Goal: Task Accomplishment & Management: Manage account settings

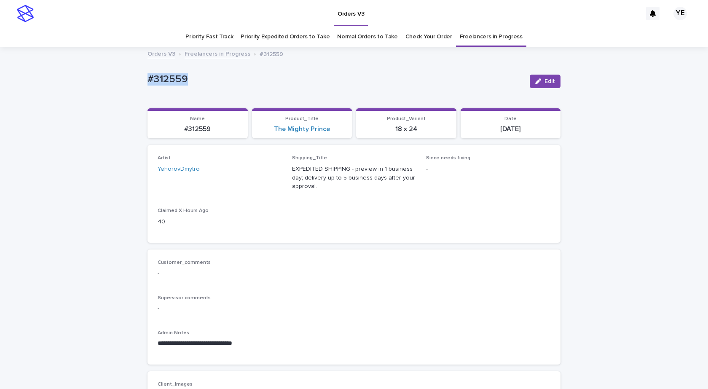
drag, startPoint x: 555, startPoint y: 78, endPoint x: 538, endPoint y: 72, distance: 17.6
click at [555, 78] on button "Edit" at bounding box center [545, 81] width 31 height 13
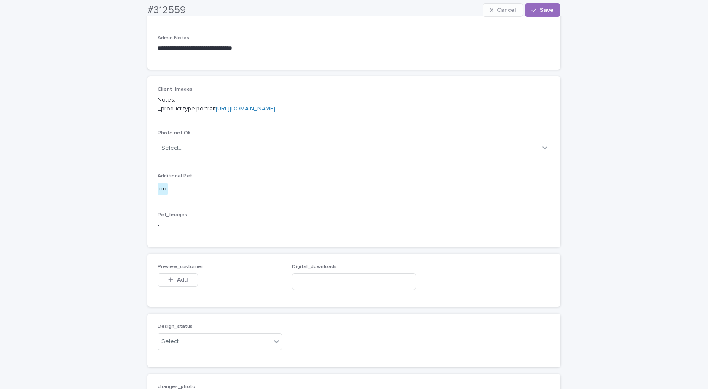
scroll to position [489, 0]
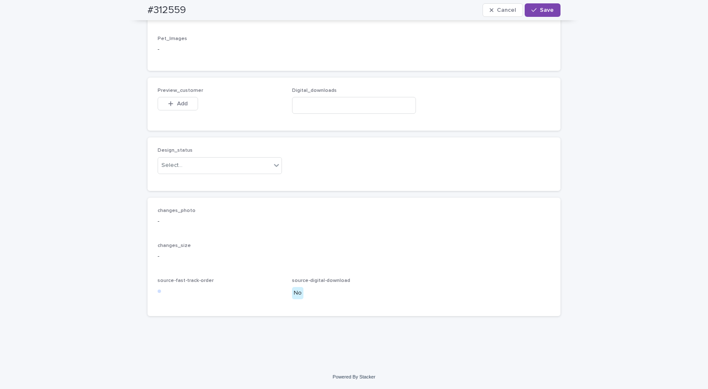
click at [213, 176] on div "Design_status Select..." at bounding box center [220, 164] width 124 height 33
click at [181, 169] on div "Select..." at bounding box center [214, 166] width 113 height 14
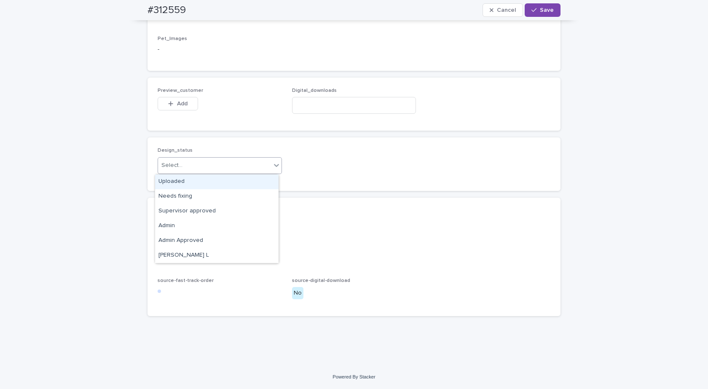
click at [177, 181] on div "Uploaded" at bounding box center [217, 182] width 124 height 15
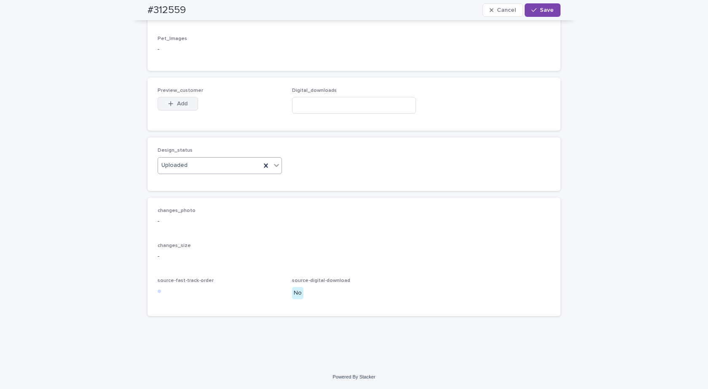
click at [164, 105] on button "Add" at bounding box center [178, 103] width 40 height 13
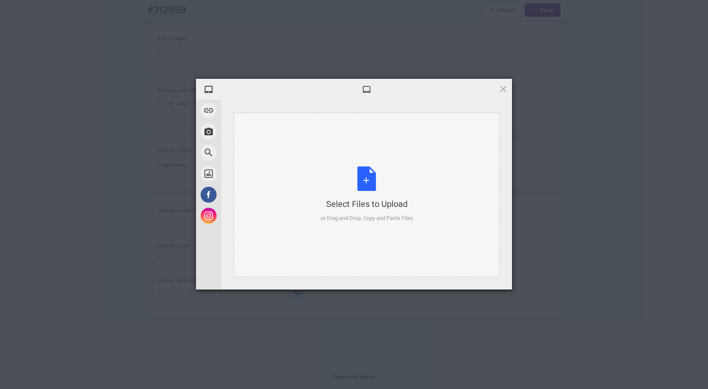
click at [364, 191] on div "Select Files to Upload or Drag and Drop, Copy and Paste Files" at bounding box center [367, 195] width 92 height 56
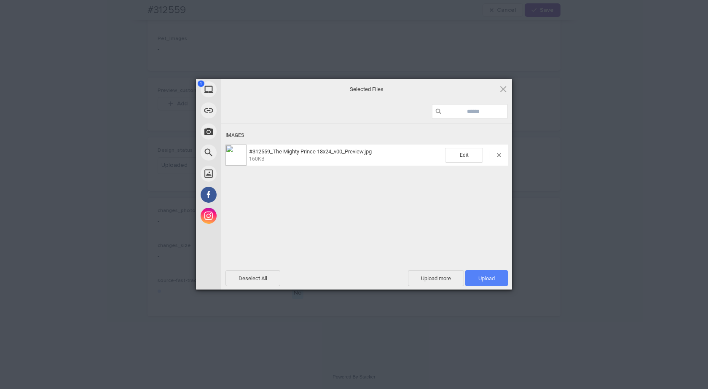
click at [502, 278] on span "Upload 1" at bounding box center [487, 278] width 43 height 16
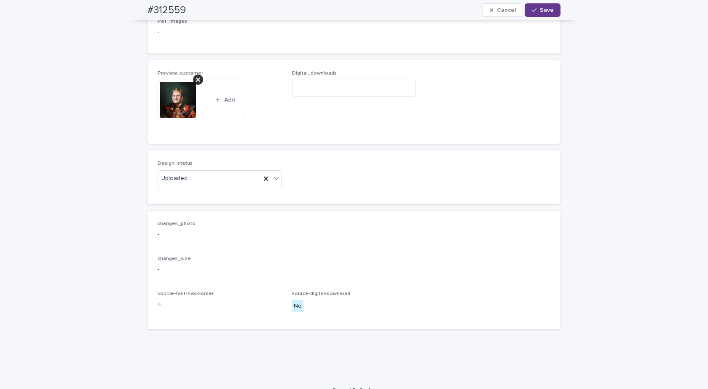
click at [546, 10] on span "Save" at bounding box center [547, 10] width 14 height 6
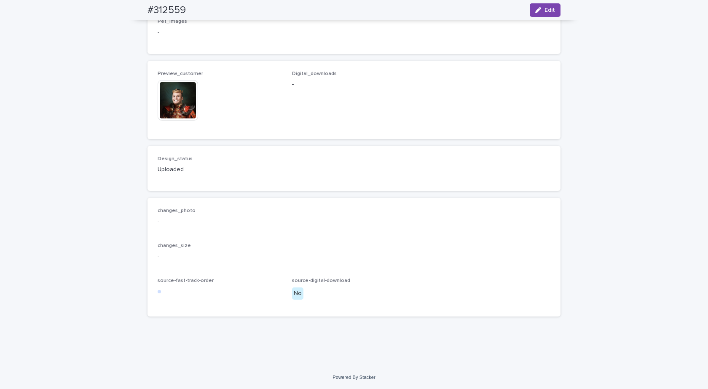
click at [178, 104] on img at bounding box center [178, 100] width 40 height 40
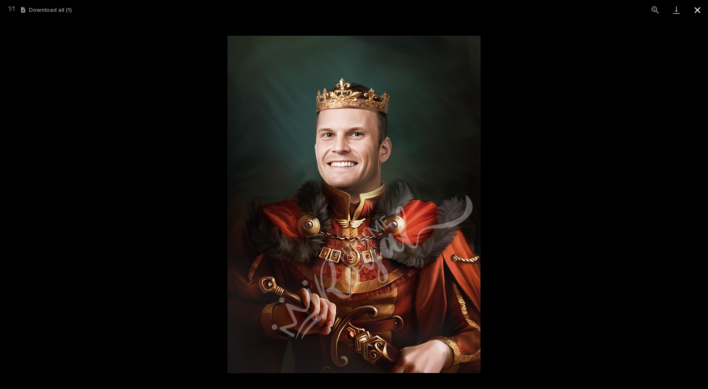
click at [699, 8] on button "Close gallery" at bounding box center [697, 10] width 21 height 20
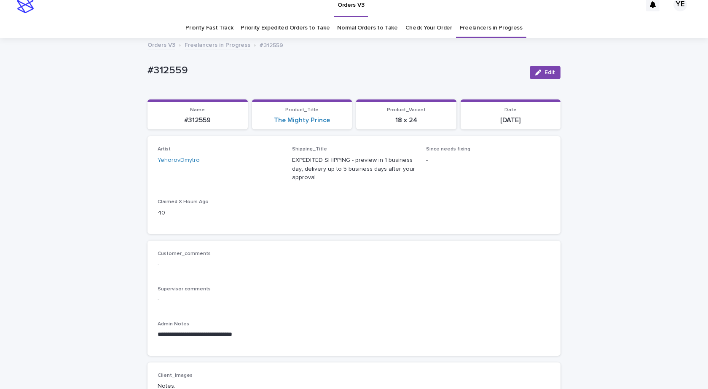
scroll to position [0, 0]
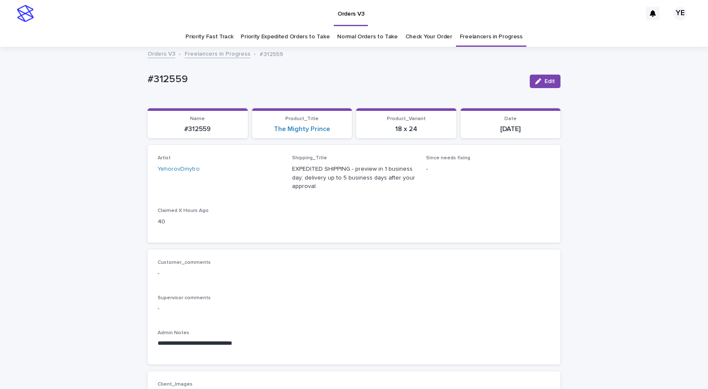
click at [212, 50] on link "Freelancers in Progress" at bounding box center [218, 53] width 66 height 10
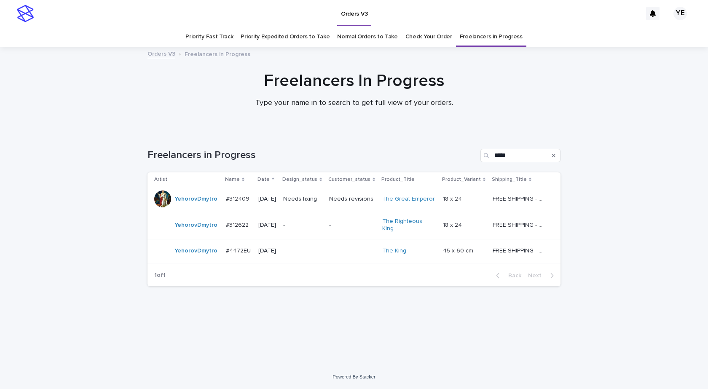
click at [198, 203] on div "YehorovDmytro" at bounding box center [196, 199] width 43 height 14
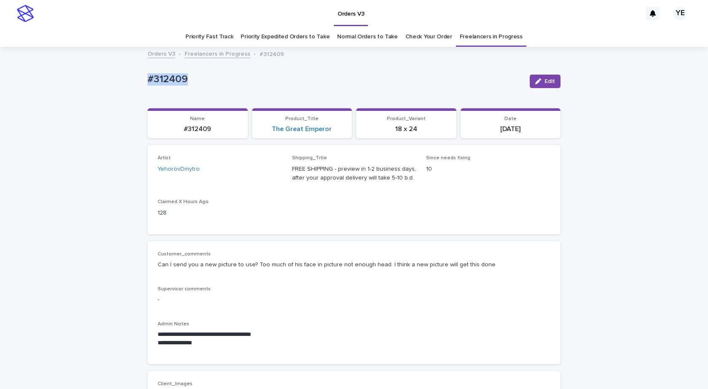
drag, startPoint x: 191, startPoint y: 79, endPoint x: 61, endPoint y: 87, distance: 130.6
copy p "#312409"
click at [188, 78] on p "#312409" at bounding box center [336, 79] width 376 height 12
drag, startPoint x: 195, startPoint y: 78, endPoint x: 119, endPoint y: 76, distance: 75.9
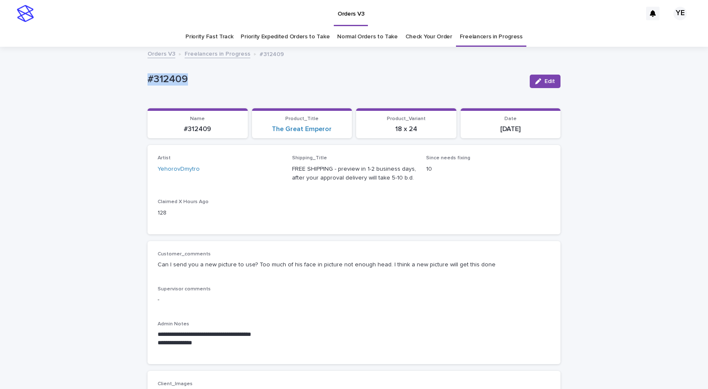
copy p "#312409"
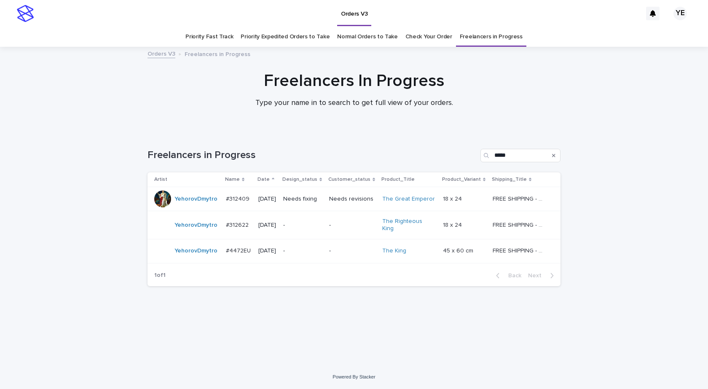
click at [198, 232] on td "YehorovDmytro" at bounding box center [185, 225] width 75 height 28
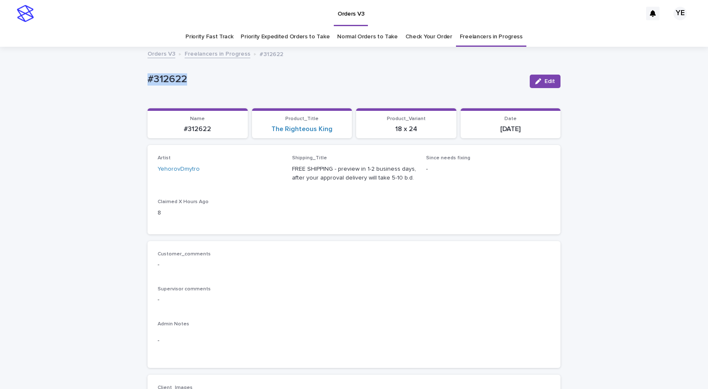
drag, startPoint x: 207, startPoint y: 67, endPoint x: 94, endPoint y: 89, distance: 114.9
copy p "#312622"
